Goal: Check status: Check status

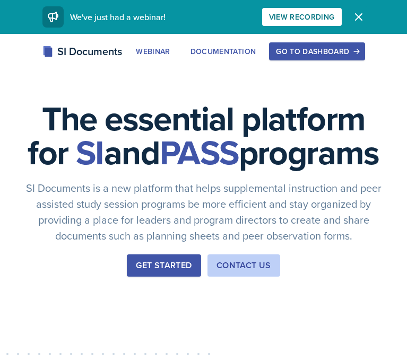
click at [359, 19] on icon "button" at bounding box center [358, 17] width 13 height 13
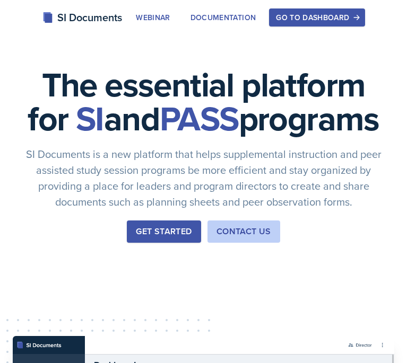
click at [331, 17] on div "Go to Dashboard" at bounding box center [317, 17] width 82 height 8
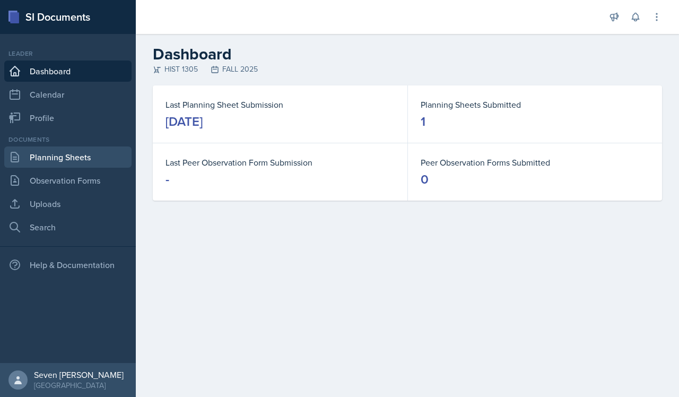
click at [65, 160] on link "Planning Sheets" at bounding box center [67, 156] width 127 height 21
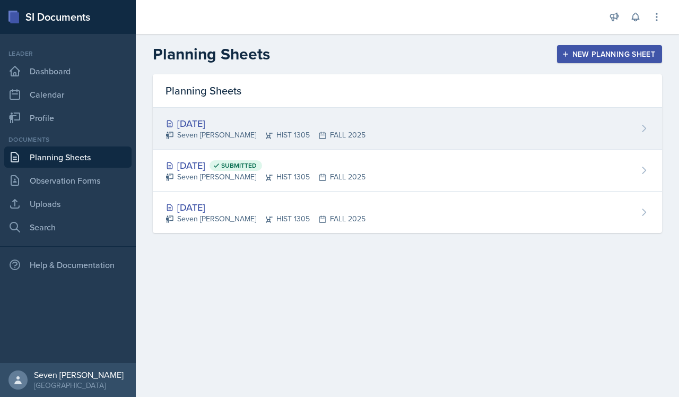
click at [210, 128] on div "[DATE]" at bounding box center [266, 123] width 200 height 14
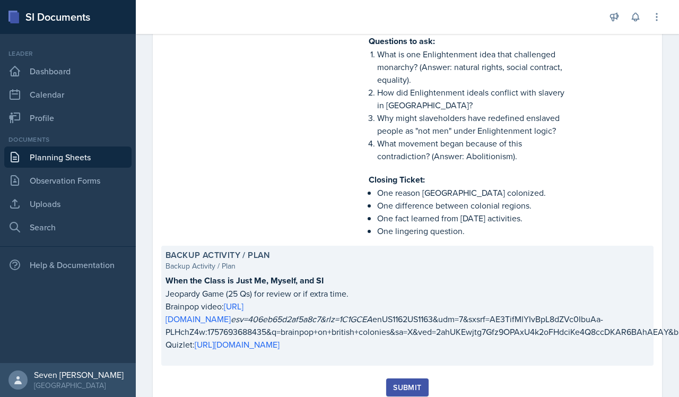
scroll to position [1116, 0]
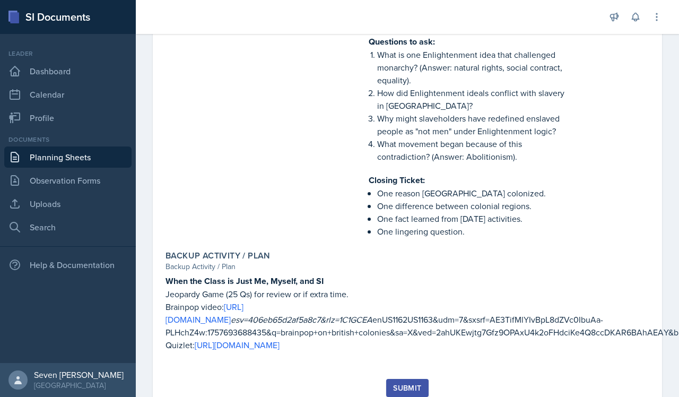
click at [67, 154] on link "Planning Sheets" at bounding box center [67, 156] width 127 height 21
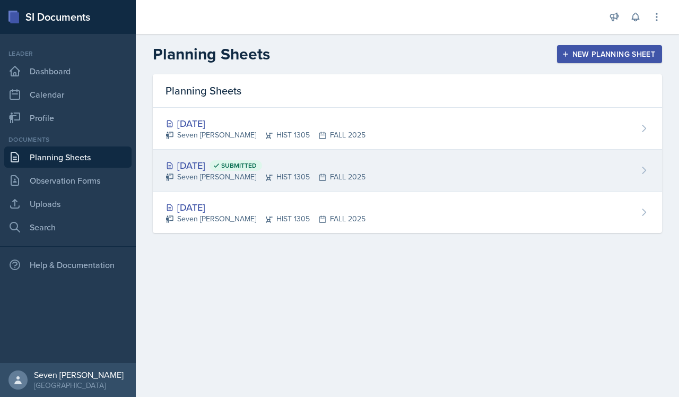
click at [202, 163] on div "[DATE] Submitted" at bounding box center [266, 165] width 200 height 14
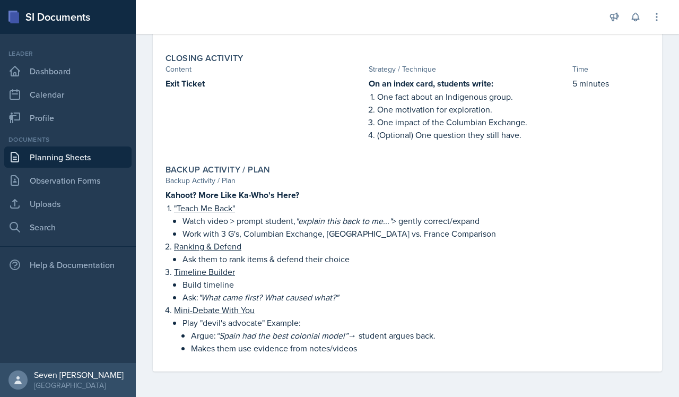
scroll to position [877, 0]
click at [66, 161] on link "Planning Sheets" at bounding box center [67, 156] width 127 height 21
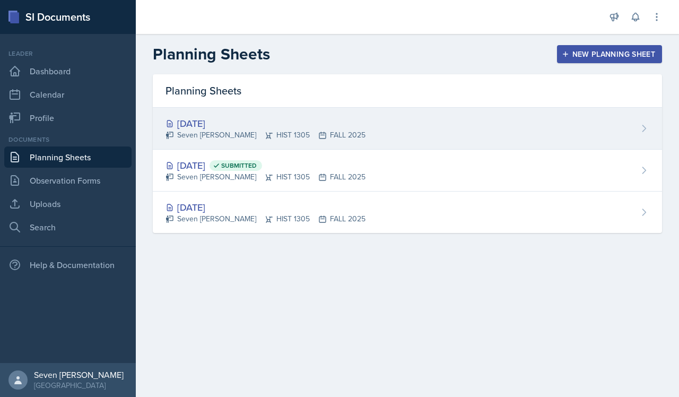
click at [208, 128] on div "[DATE]" at bounding box center [266, 123] width 200 height 14
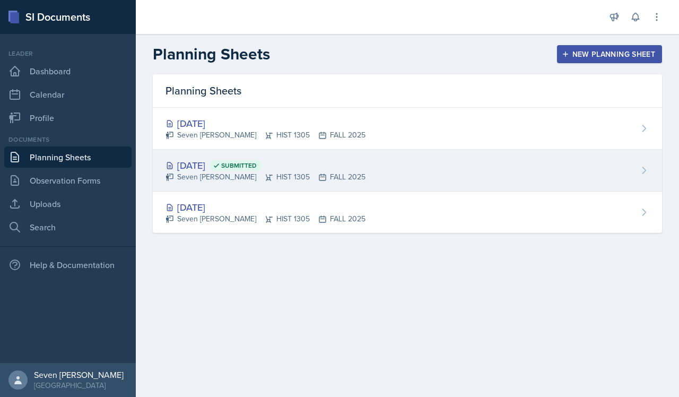
click at [214, 174] on div "Seven [PERSON_NAME] HIST 1305 FALL 2025" at bounding box center [266, 176] width 200 height 11
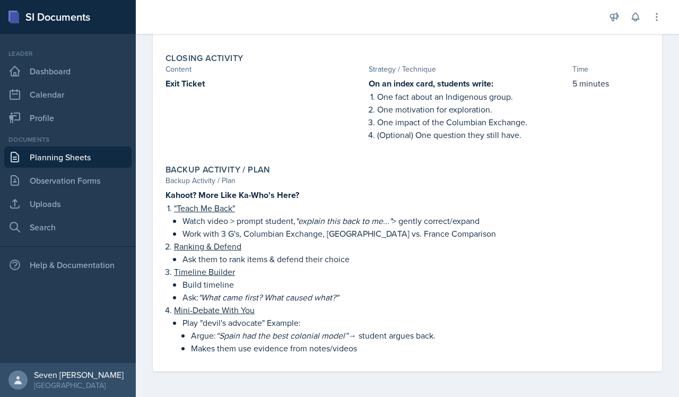
scroll to position [877, 0]
click at [47, 160] on link "Planning Sheets" at bounding box center [67, 156] width 127 height 21
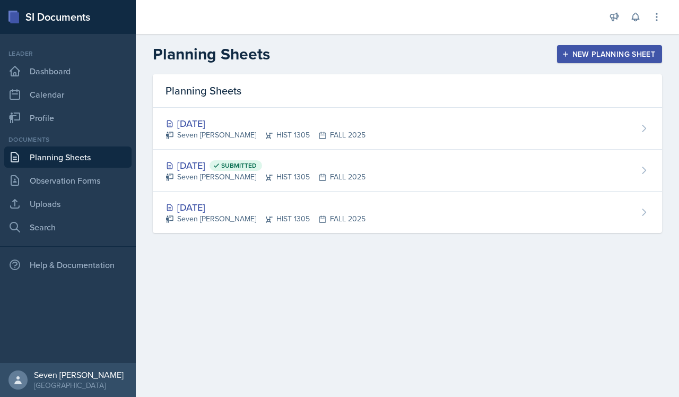
click at [54, 158] on link "Planning Sheets" at bounding box center [67, 156] width 127 height 21
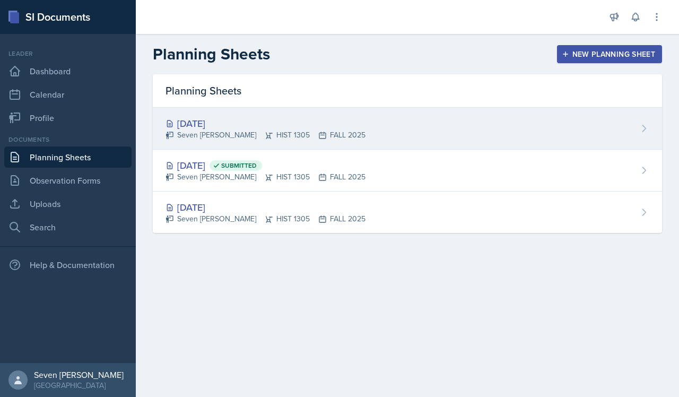
click at [174, 123] on div "[DATE]" at bounding box center [266, 123] width 200 height 14
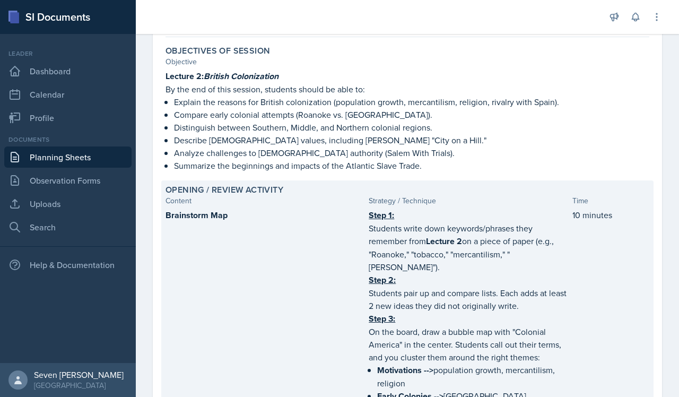
scroll to position [105, 0]
